Goal: Information Seeking & Learning: Check status

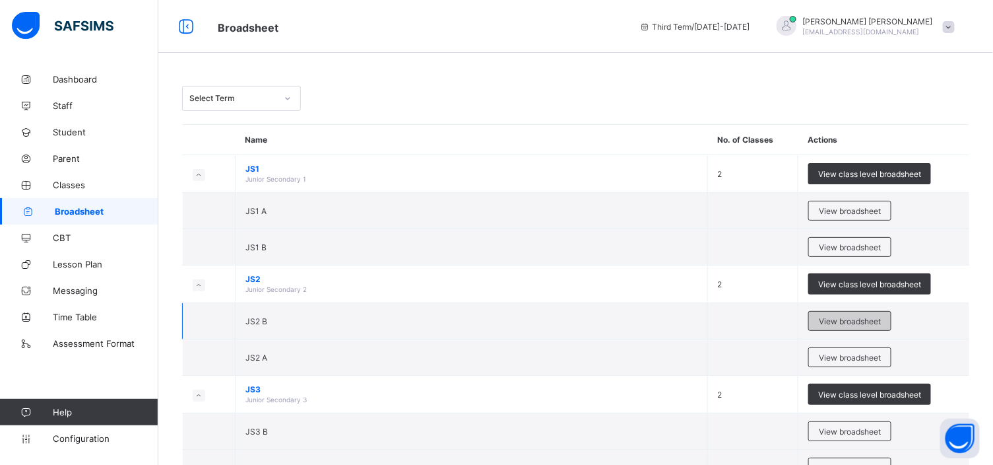
click at [841, 320] on span "View broadsheet" at bounding box center [850, 321] width 62 height 10
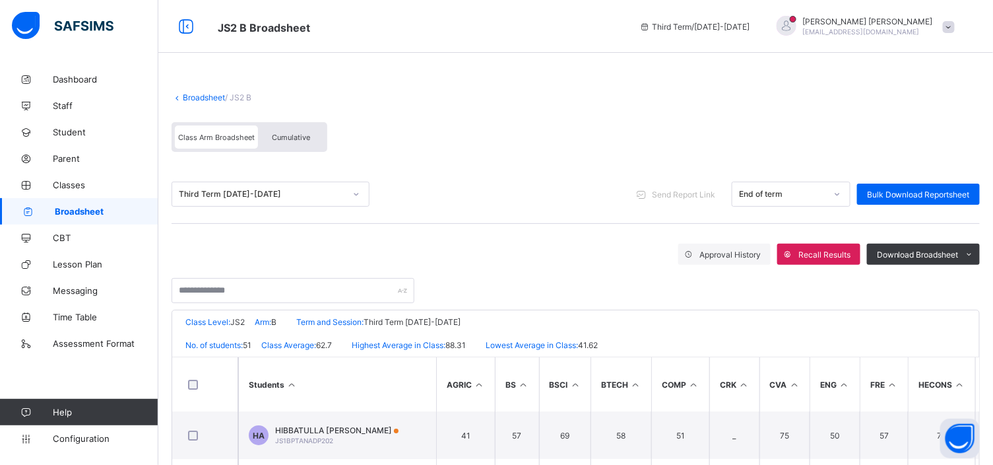
click at [273, 135] on span "Cumulative" at bounding box center [291, 137] width 38 height 9
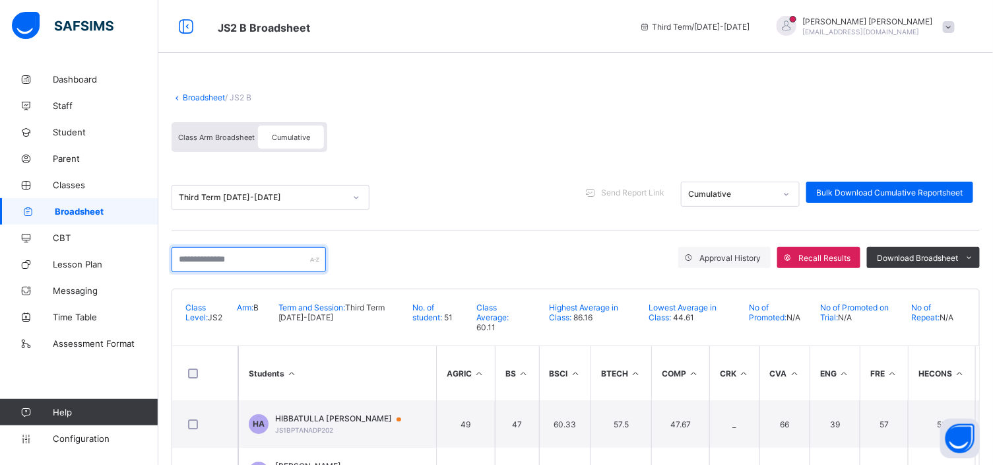
click at [185, 254] on input "text" at bounding box center [249, 259] width 154 height 25
type input "*"
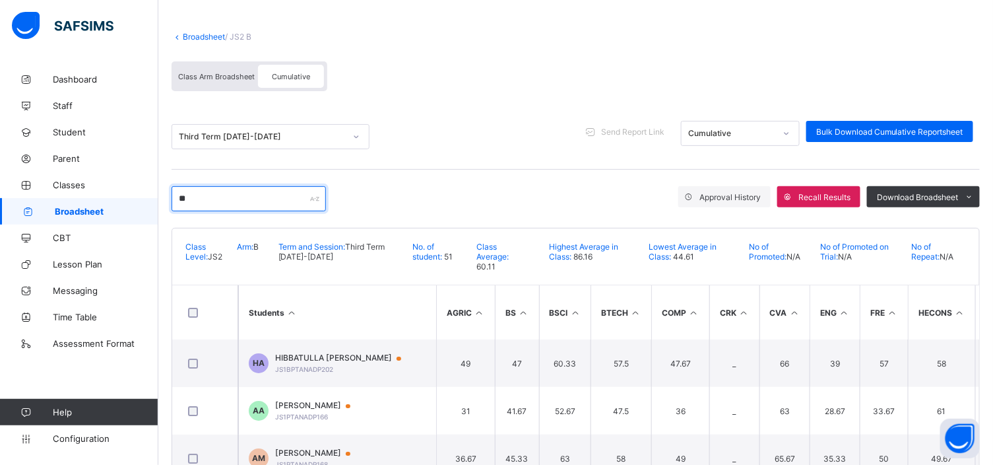
type input "*"
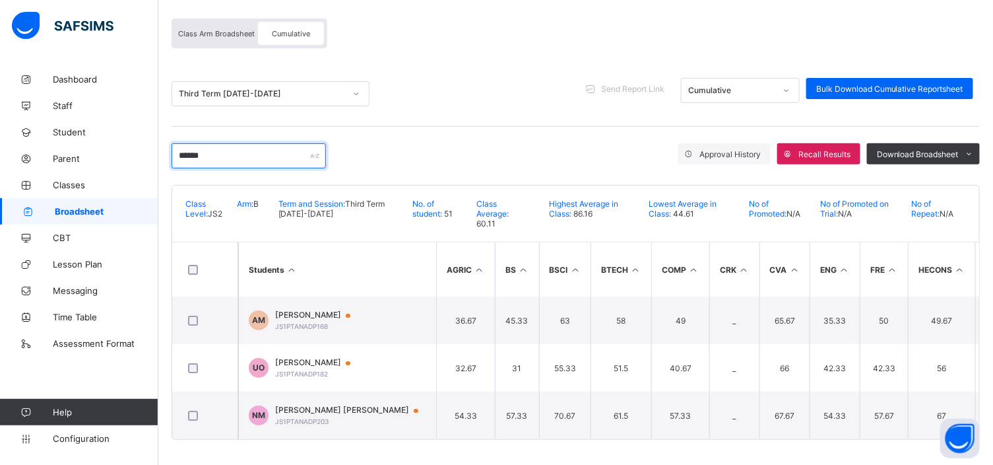
scroll to position [108, 0]
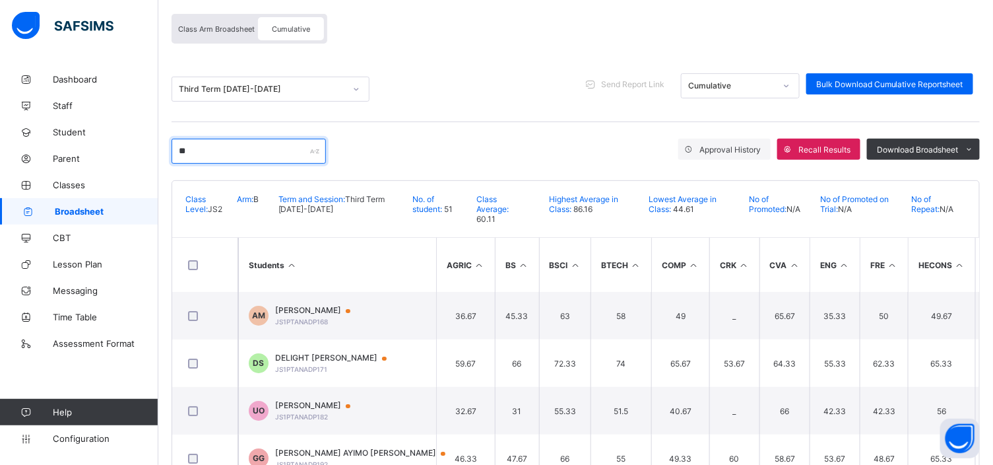
type input "*"
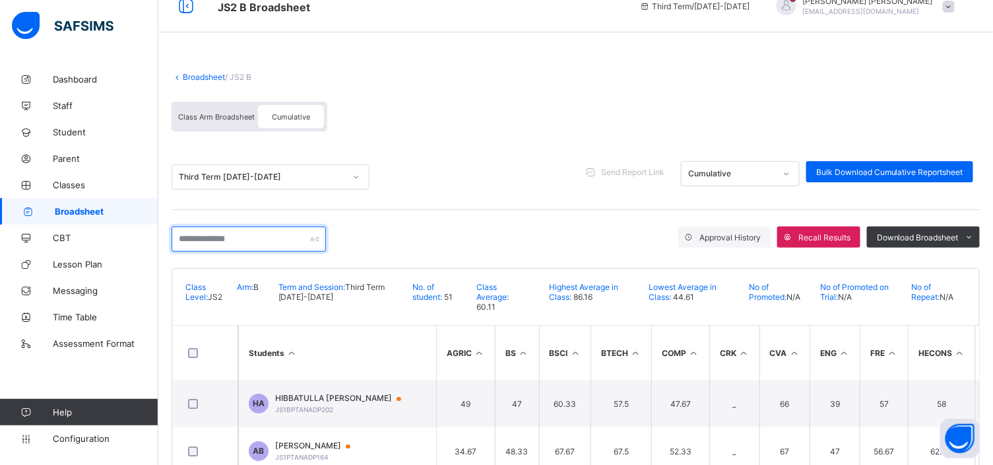
scroll to position [0, 0]
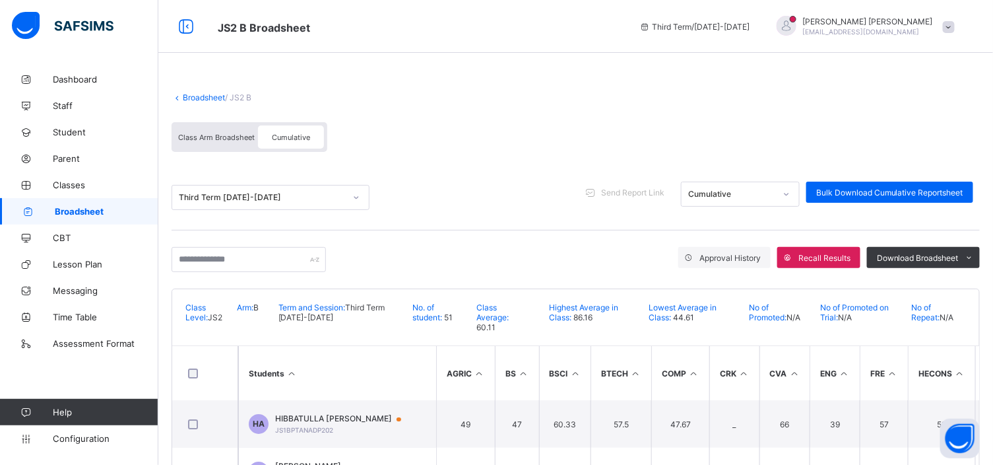
click at [195, 94] on link "Broadsheet" at bounding box center [204, 97] width 42 height 10
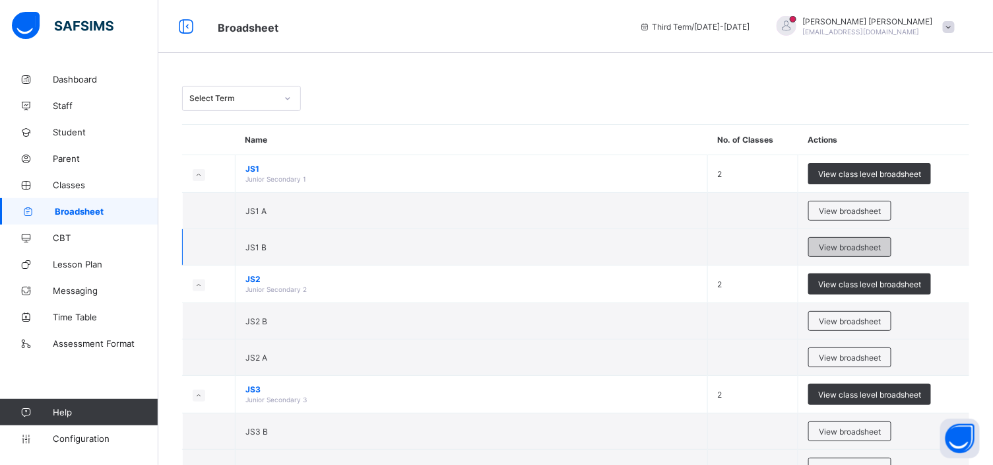
click at [842, 247] on span "View broadsheet" at bounding box center [850, 247] width 62 height 10
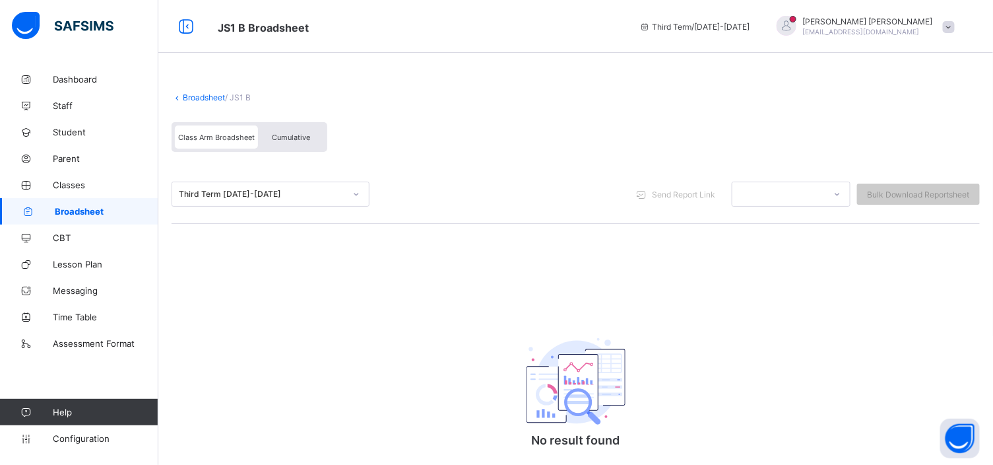
click at [205, 96] on link "Broadsheet" at bounding box center [204, 97] width 42 height 10
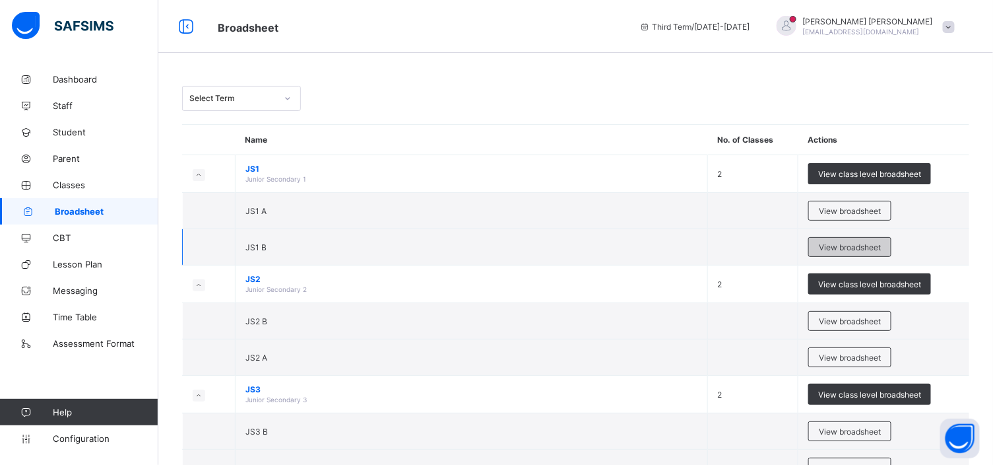
click at [845, 247] on span "View broadsheet" at bounding box center [850, 247] width 62 height 10
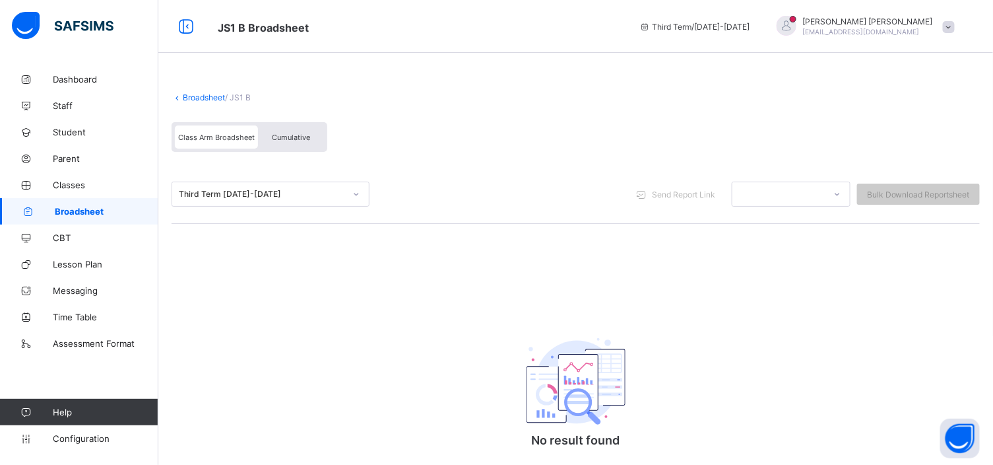
click at [304, 136] on span "Cumulative" at bounding box center [291, 137] width 38 height 9
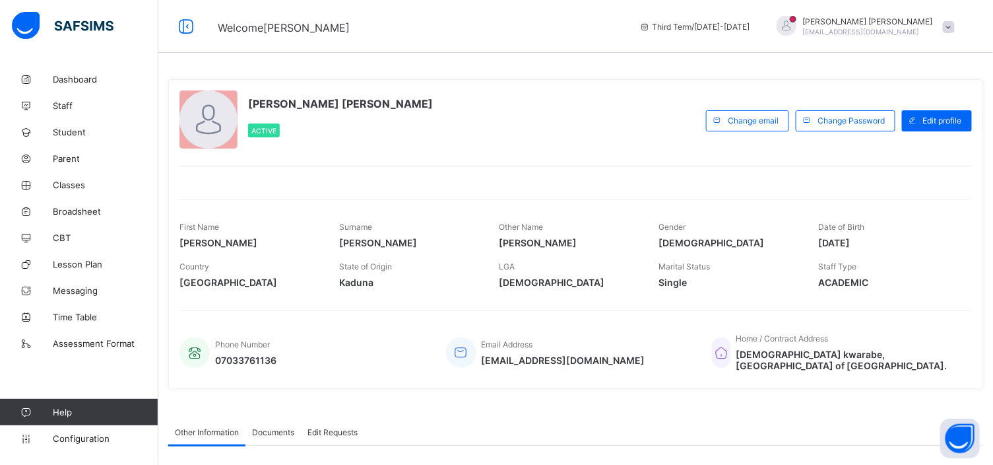
click at [262, 50] on div "Welcome Francis Third Term / 2024-2025 Francis VICTOR victryson1147@gmail.com" at bounding box center [496, 26] width 993 height 53
click at [77, 202] on link "Broadsheet" at bounding box center [79, 211] width 158 height 26
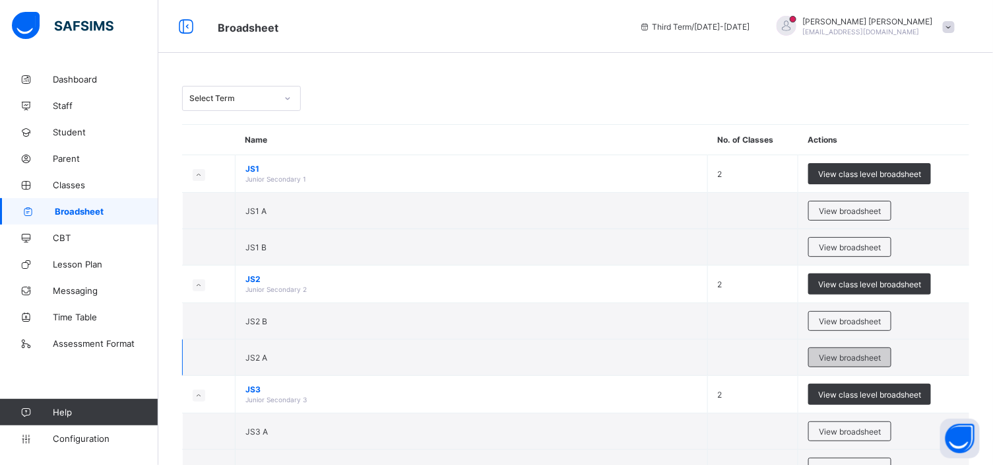
click at [842, 354] on span "View broadsheet" at bounding box center [850, 357] width 62 height 10
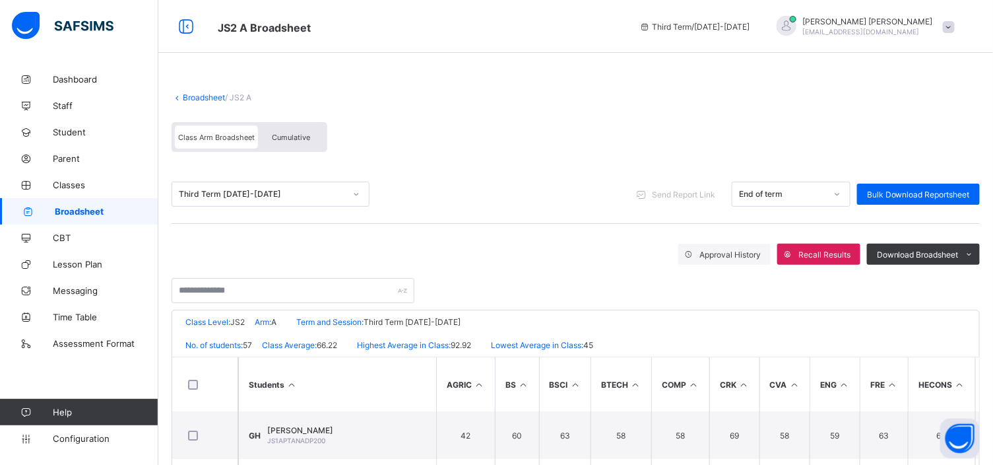
click at [298, 136] on span "Cumulative" at bounding box center [291, 137] width 38 height 9
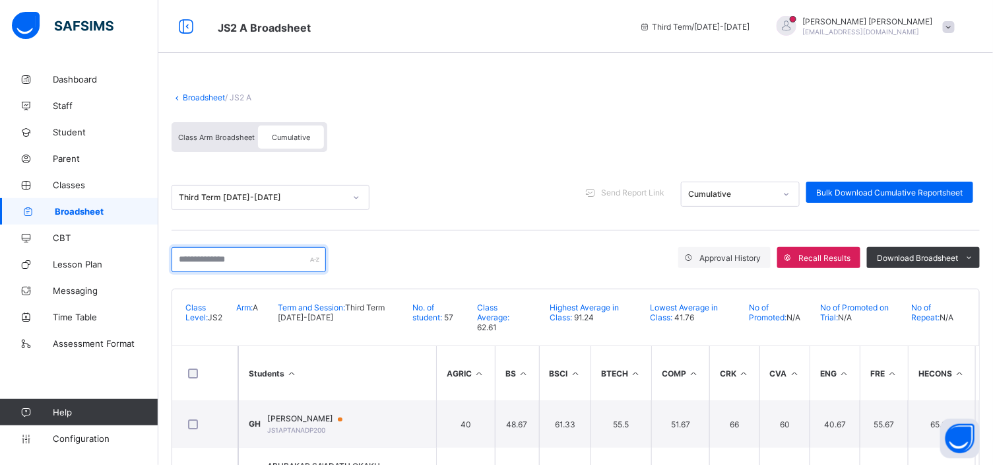
click at [179, 254] on input "text" at bounding box center [249, 259] width 154 height 25
type input "*"
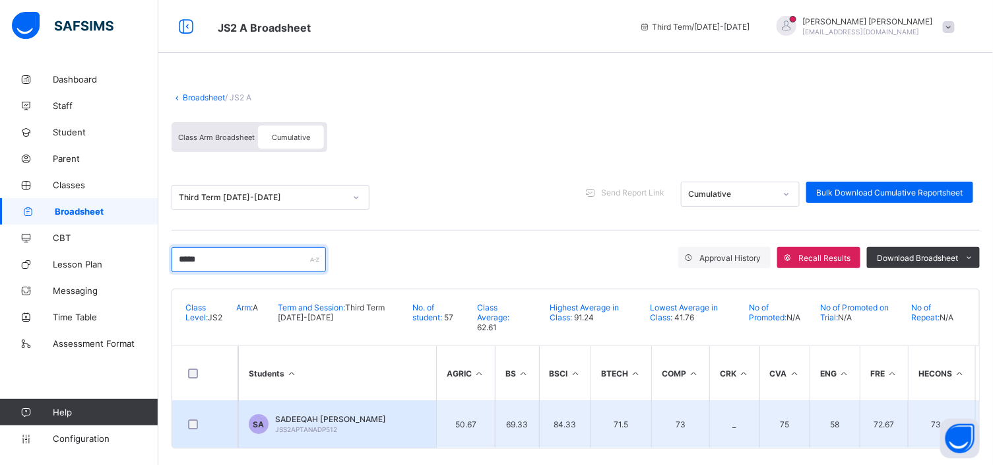
type input "*****"
click at [347, 409] on td "SA SADEEQAH SULEIMAN AZARA JSS2APTANADP512" at bounding box center [337, 424] width 198 height 48
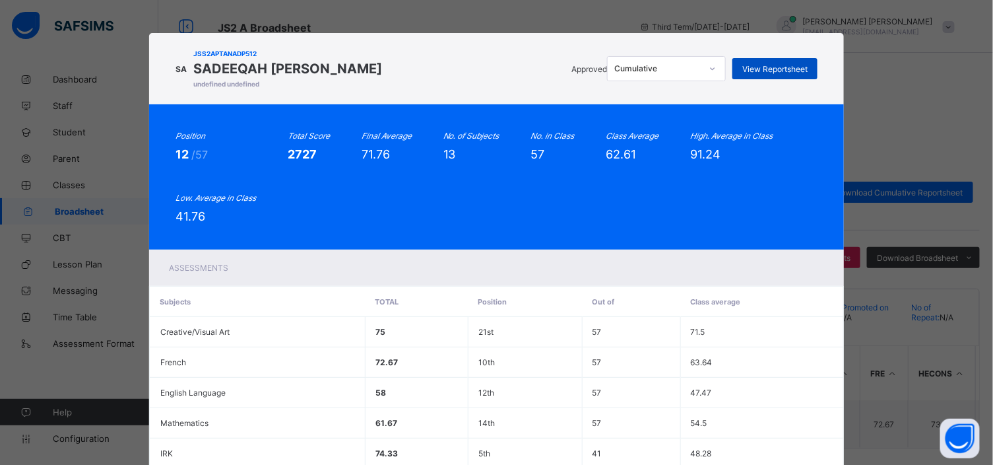
click at [800, 67] on span "View Reportsheet" at bounding box center [774, 69] width 65 height 10
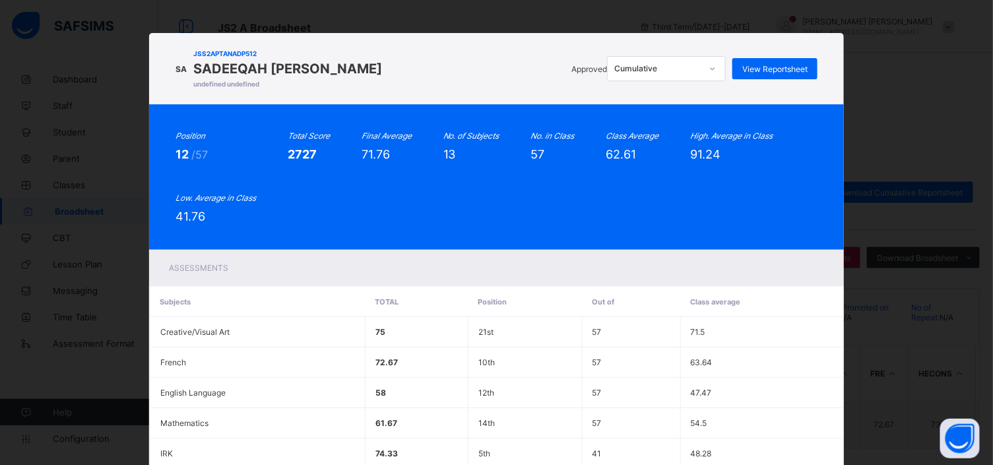
scroll to position [13, 0]
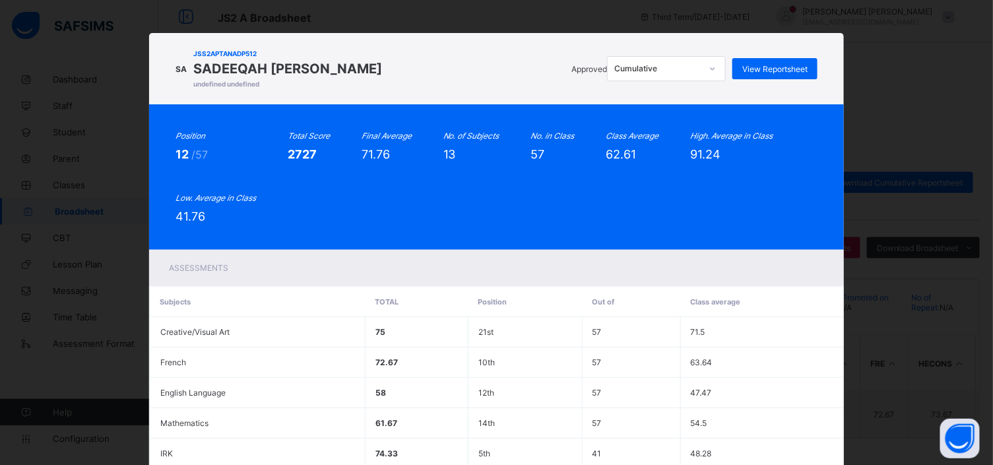
click at [789, 304] on th "Class average" at bounding box center [761, 301] width 163 height 30
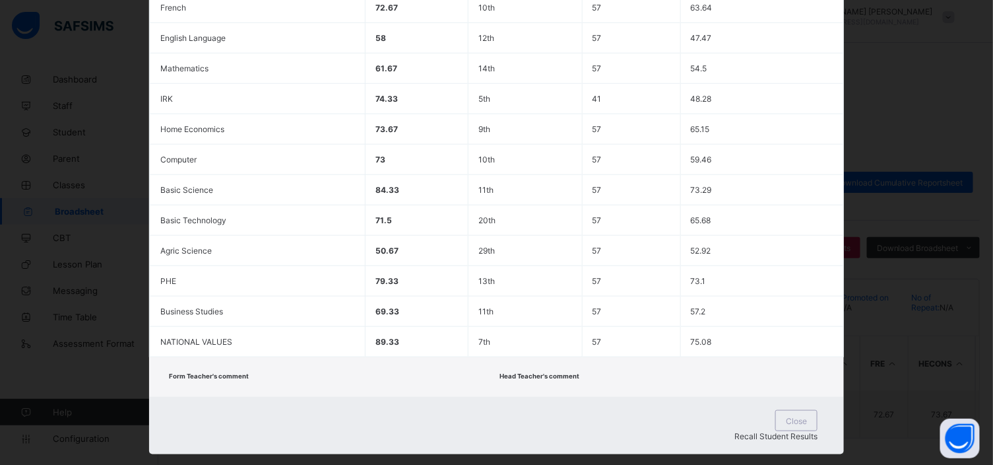
scroll to position [362, 0]
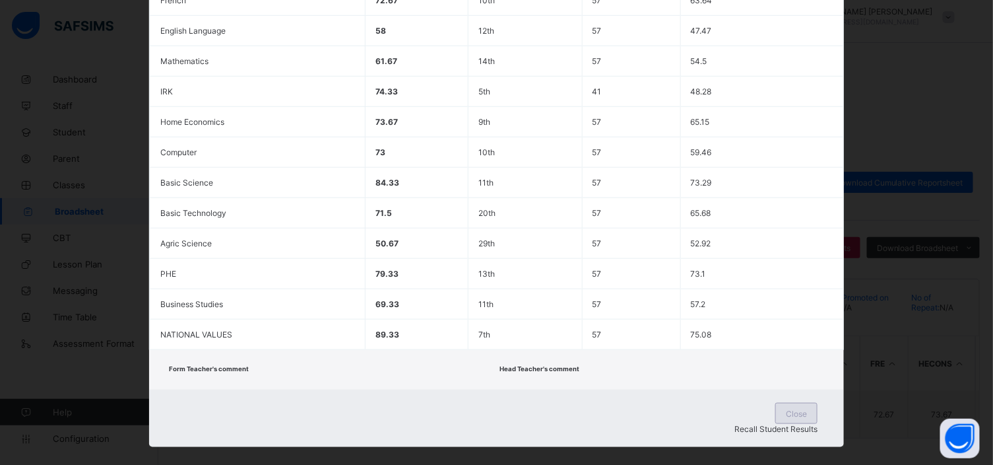
click at [786, 408] on span "Close" at bounding box center [796, 413] width 21 height 10
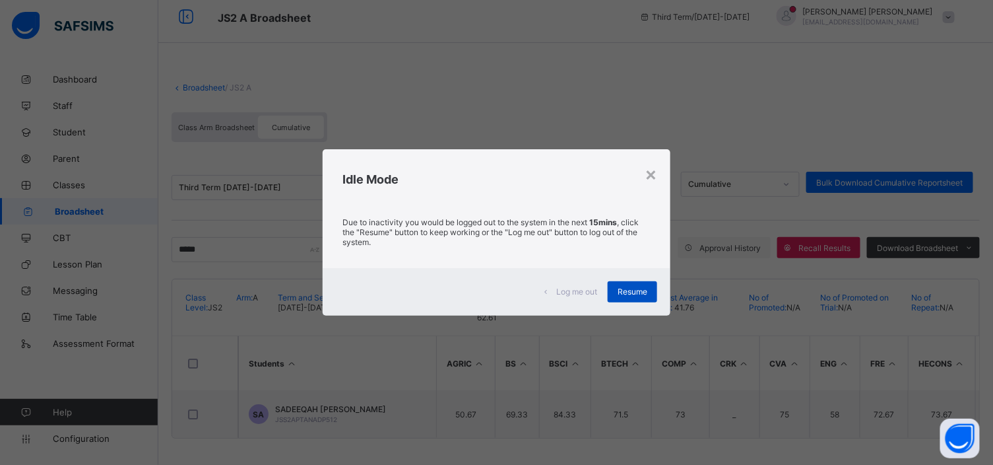
click at [637, 288] on span "Resume" at bounding box center [633, 291] width 30 height 10
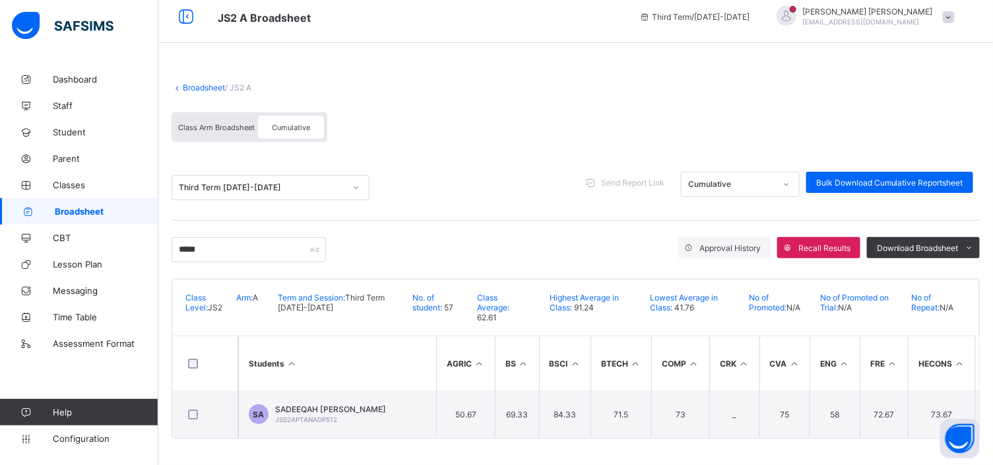
click at [188, 84] on link "Broadsheet" at bounding box center [204, 87] width 42 height 10
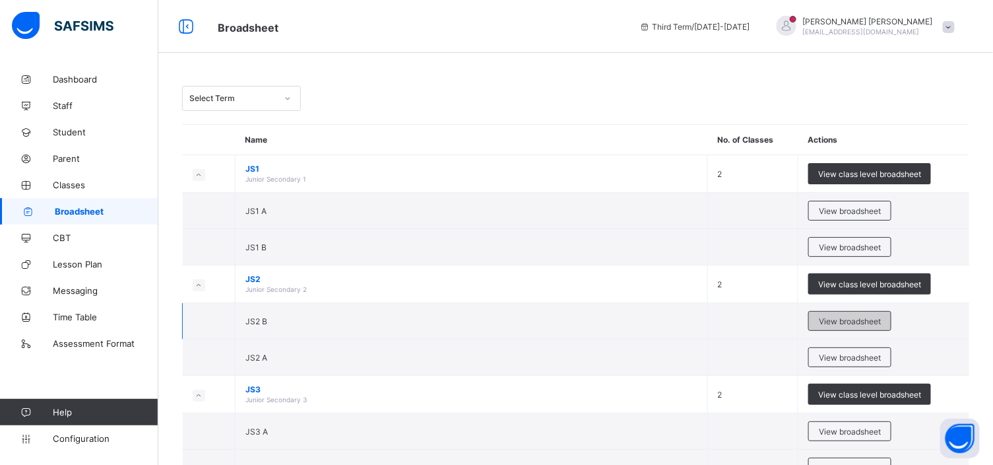
click at [881, 319] on span "View broadsheet" at bounding box center [850, 321] width 62 height 10
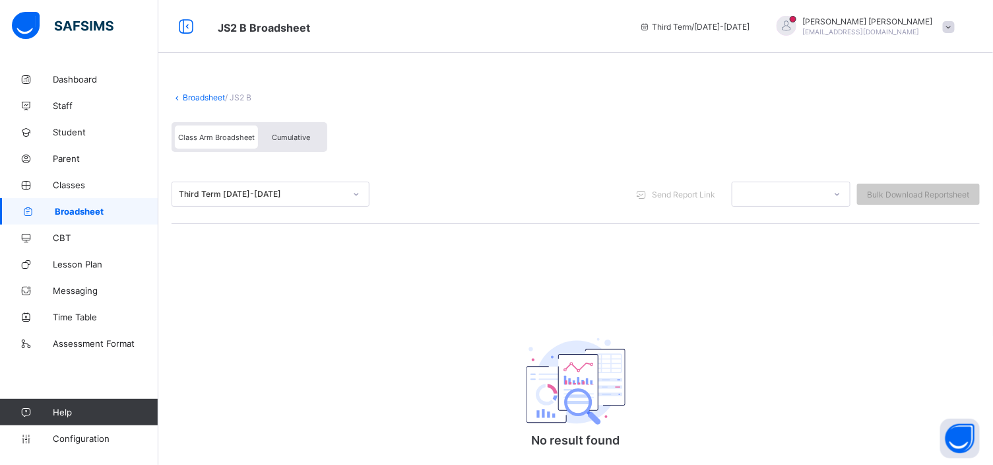
click at [302, 130] on div "Cumulative" at bounding box center [291, 136] width 66 height 23
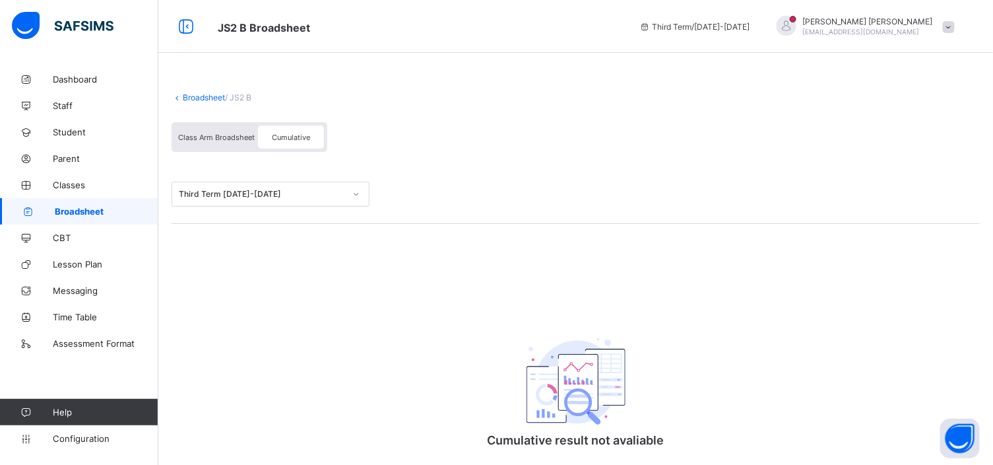
click at [676, 132] on div "Class Arm Broadsheet Cumulative" at bounding box center [576, 139] width 808 height 49
click at [295, 137] on span "Cumulative" at bounding box center [291, 137] width 38 height 9
click at [297, 137] on span "Cumulative" at bounding box center [291, 137] width 38 height 9
click at [221, 129] on div "Class Arm Broadsheet" at bounding box center [216, 136] width 83 height 23
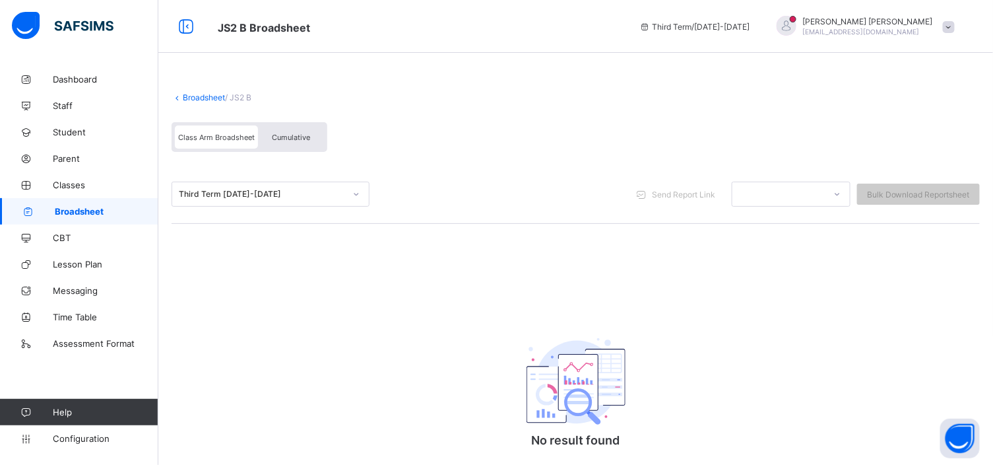
click at [278, 137] on span "Cumulative" at bounding box center [291, 137] width 38 height 9
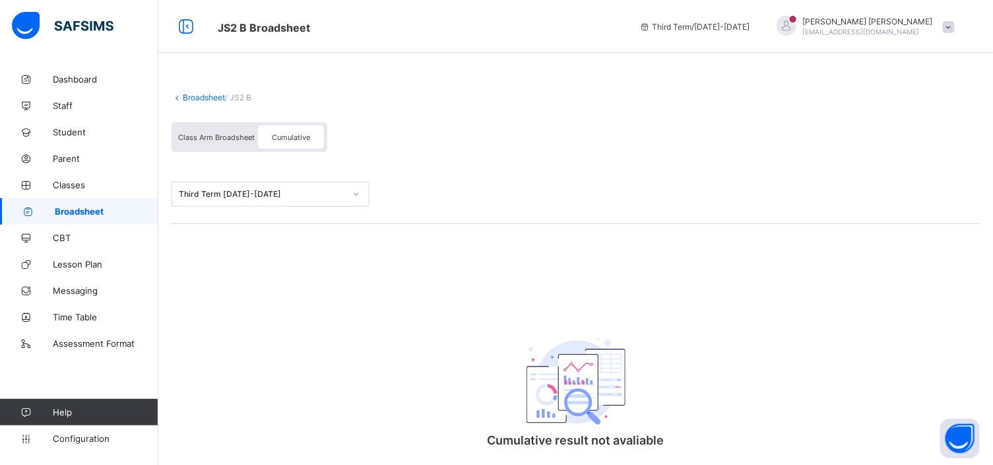
click at [221, 134] on span "Class Arm Broadsheet" at bounding box center [216, 137] width 77 height 9
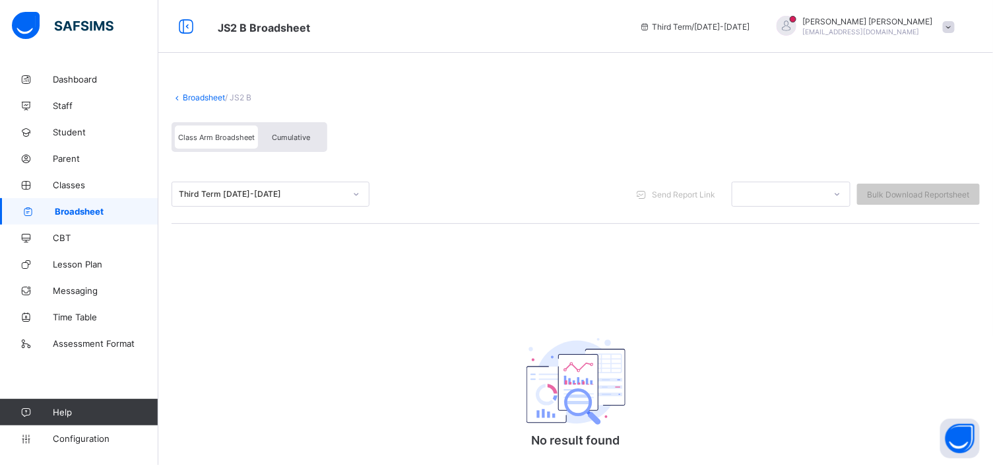
click at [281, 137] on span "Cumulative" at bounding box center [291, 137] width 38 height 9
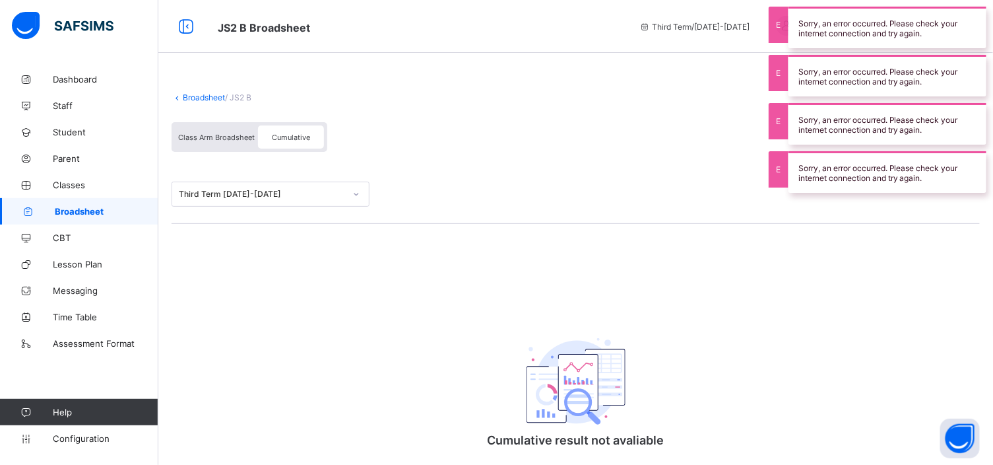
click at [629, 160] on div "Class Arm Broadsheet Cumulative" at bounding box center [576, 139] width 808 height 49
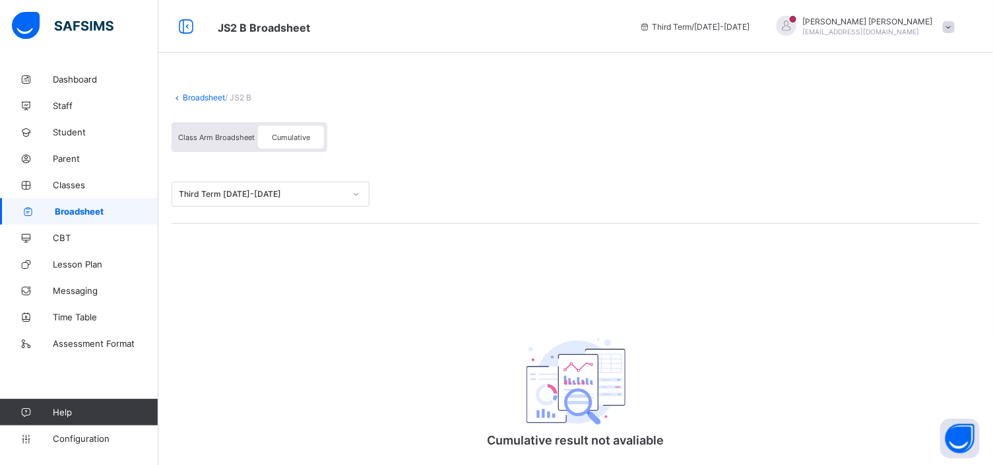
click at [216, 134] on span "Class Arm Broadsheet" at bounding box center [216, 137] width 77 height 9
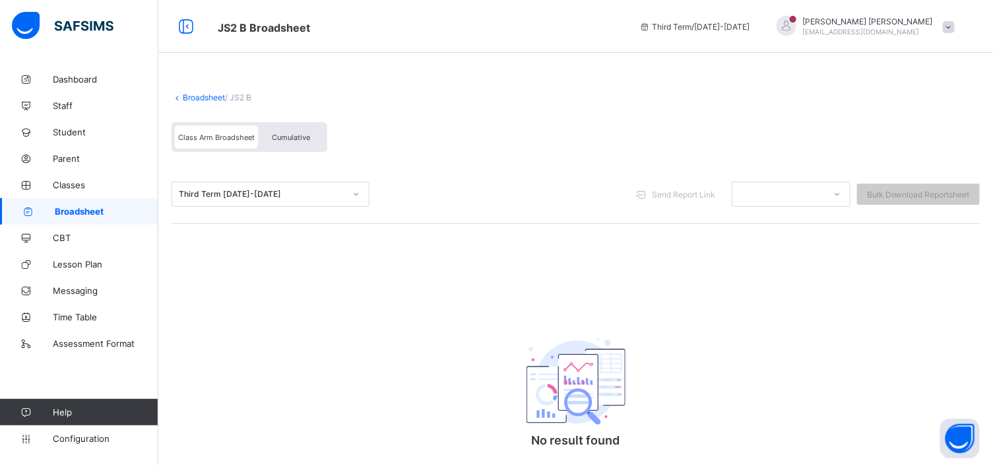
click at [955, 28] on span at bounding box center [949, 27] width 12 height 12
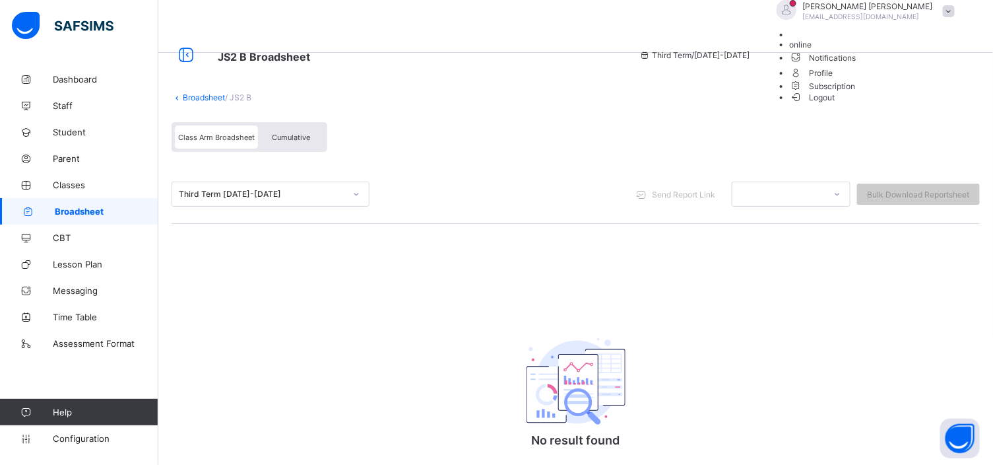
click at [665, 110] on div "Broadsheet / JS2 B Class Arm Broadsheet Cumulative" at bounding box center [576, 122] width 808 height 86
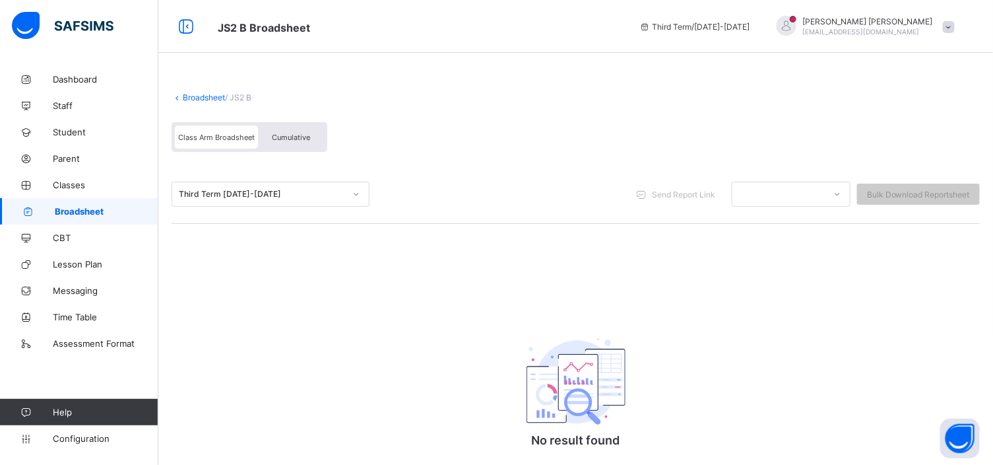
click at [276, 129] on div "Cumulative" at bounding box center [291, 136] width 66 height 23
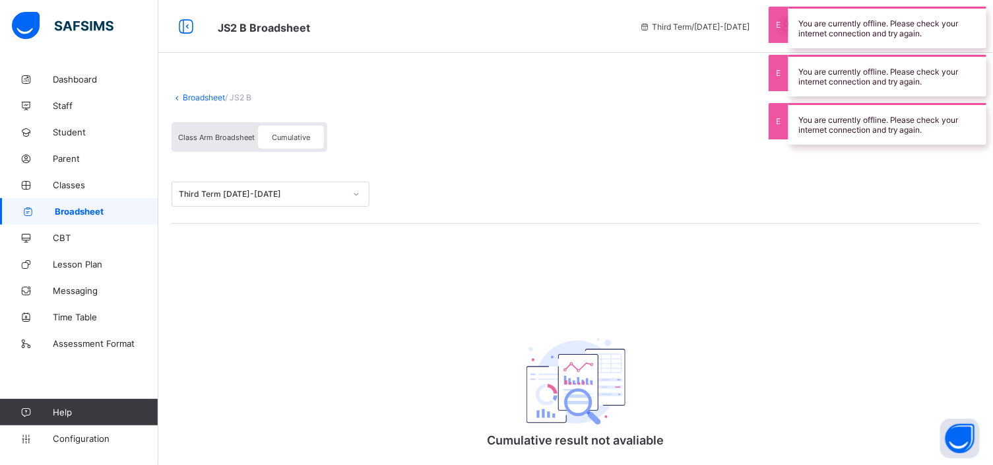
click at [668, 127] on div "Class Arm Broadsheet Cumulative" at bounding box center [576, 139] width 808 height 49
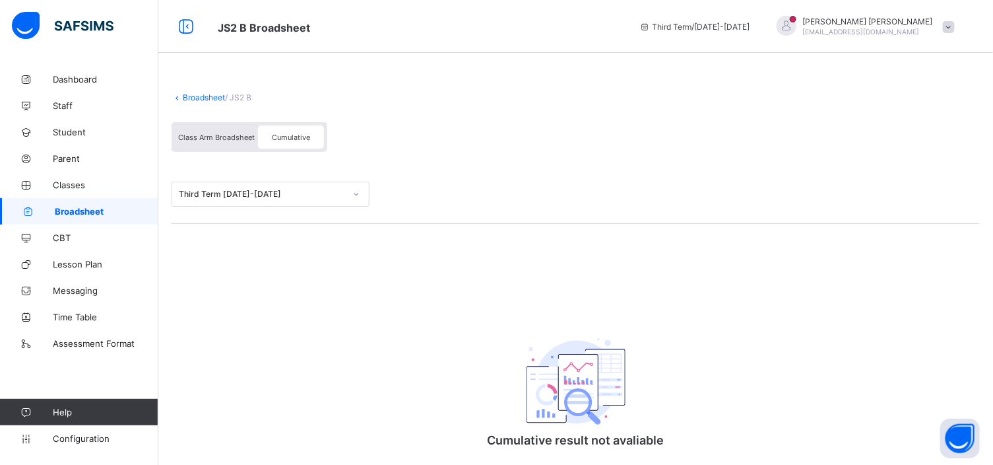
click at [668, 127] on div "Class Arm Broadsheet Cumulative" at bounding box center [576, 139] width 808 height 49
click at [650, 140] on div "Class Arm Broadsheet Cumulative" at bounding box center [576, 139] width 808 height 49
click at [208, 135] on span "Class Arm Broadsheet" at bounding box center [216, 137] width 77 height 9
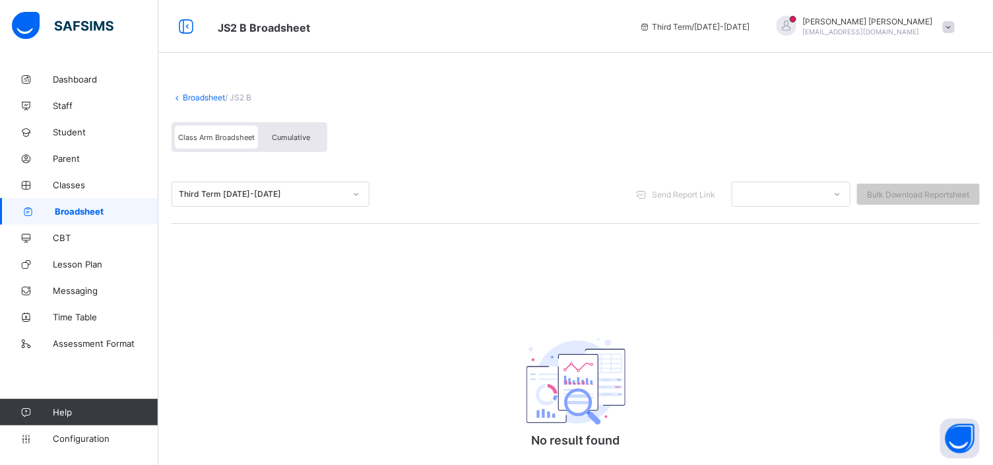
click at [294, 141] on div "Cumulative" at bounding box center [291, 136] width 66 height 23
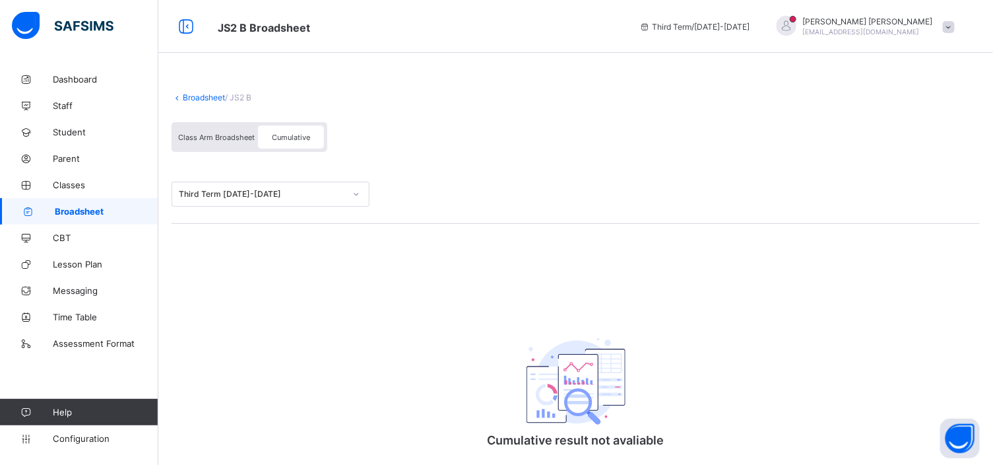
click at [564, 143] on div "Class Arm Broadsheet Cumulative" at bounding box center [576, 139] width 808 height 49
click at [215, 133] on span "Class Arm Broadsheet" at bounding box center [216, 137] width 77 height 9
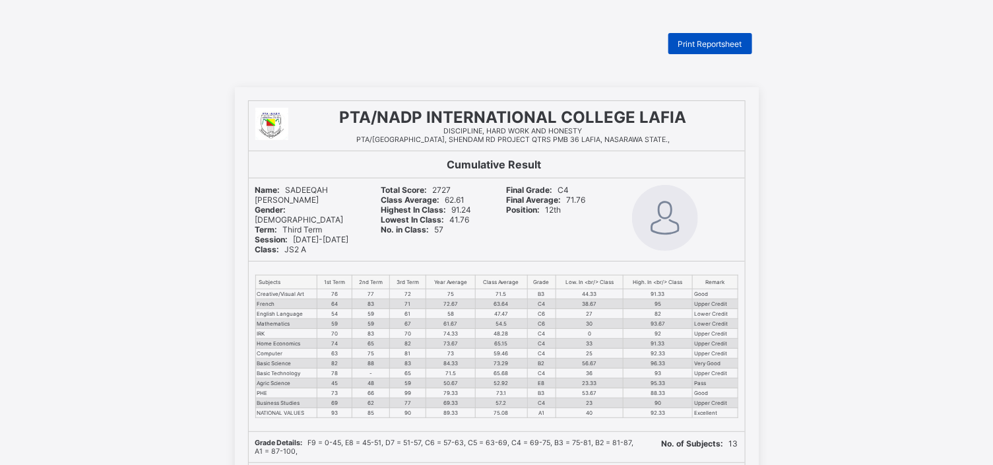
click at [705, 36] on div "Print Reportsheet" at bounding box center [710, 43] width 84 height 21
